Goal: Information Seeking & Learning: Learn about a topic

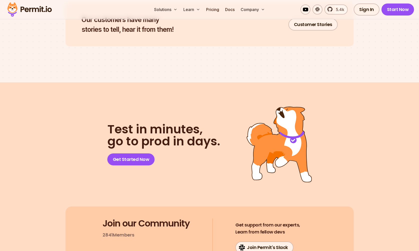
scroll to position [2657, 0]
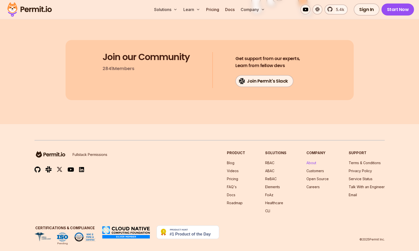
click at [310, 161] on link "About" at bounding box center [311, 163] width 10 height 4
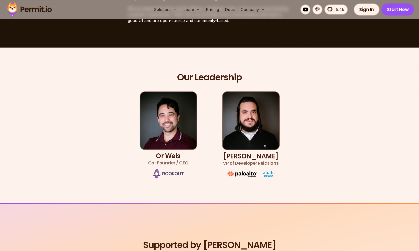
scroll to position [251, 0]
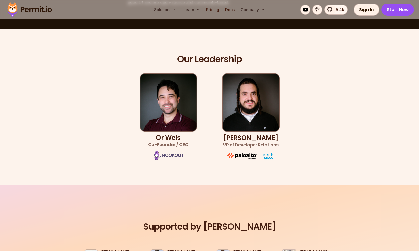
click at [239, 138] on h3 "[PERSON_NAME] VP of Developer Relations" at bounding box center [251, 141] width 56 height 14
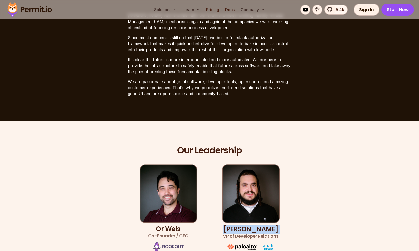
scroll to position [193, 0]
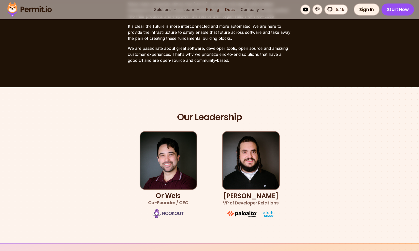
click at [161, 195] on h3 "Or [PERSON_NAME] Co-Founder / CEO" at bounding box center [168, 199] width 41 height 14
click at [262, 195] on h3 "[PERSON_NAME] VP of Developer Relations" at bounding box center [251, 199] width 56 height 14
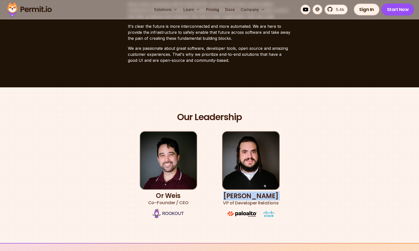
click at [262, 195] on h3 "[PERSON_NAME] VP of Developer Relations" at bounding box center [251, 199] width 56 height 14
